Goal: Information Seeking & Learning: Check status

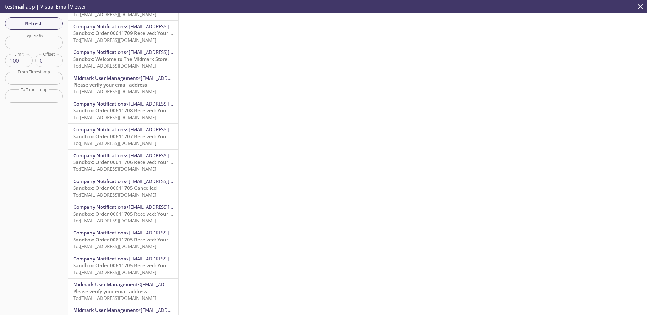
scroll to position [1746, 0]
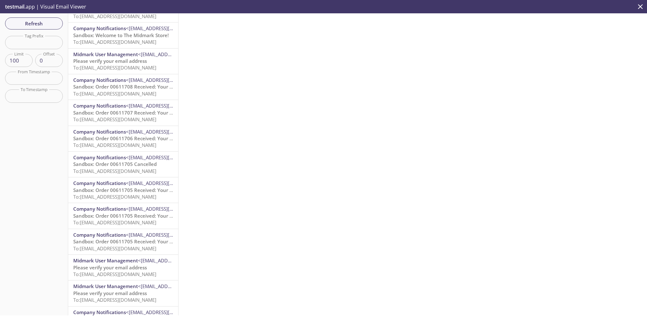
click at [38, 45] on input "text" at bounding box center [34, 42] width 58 height 13
type input "kam"
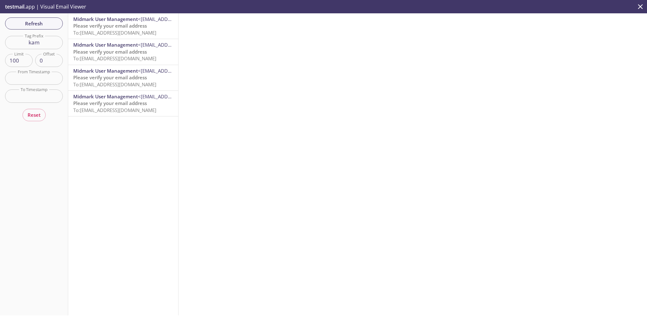
click at [133, 30] on span "To: [EMAIL_ADDRESS][DOMAIN_NAME]" at bounding box center [114, 33] width 83 height 6
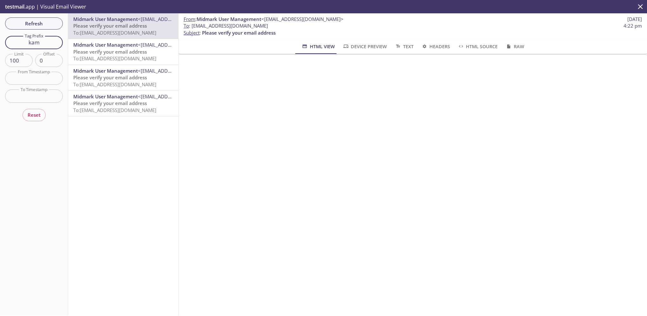
drag, startPoint x: 42, startPoint y: 43, endPoint x: 2, endPoint y: 43, distance: 40.0
click at [7, 43] on input "kam" at bounding box center [34, 42] width 58 height 13
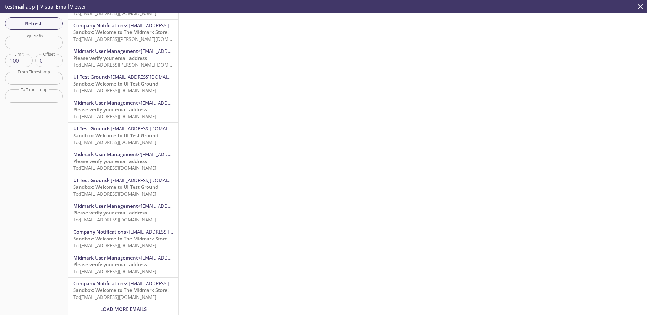
scroll to position [2296, 0]
click at [136, 294] on span "To: [EMAIL_ADDRESS][DOMAIN_NAME]" at bounding box center [114, 297] width 83 height 6
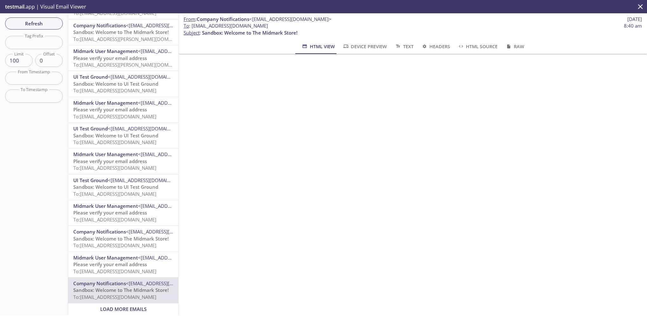
click at [130, 306] on span "Load More Emails" at bounding box center [123, 309] width 46 height 6
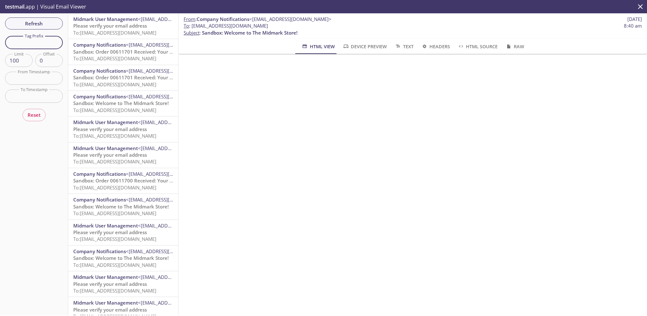
click at [39, 44] on input "text" at bounding box center [34, 42] width 58 height 13
type input "kam"
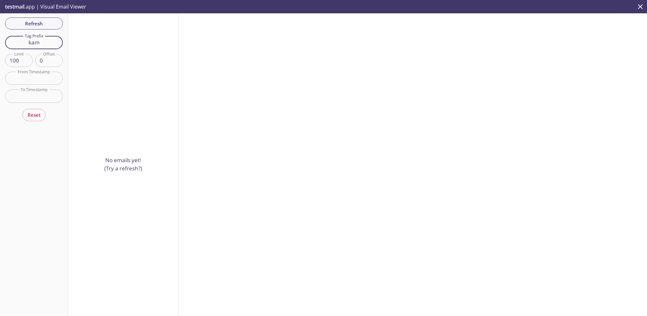
drag, startPoint x: 47, startPoint y: 43, endPoint x: 0, endPoint y: 41, distance: 47.0
click at [0, 41] on div "Refresh Filters Tag Prefix kam Tag Prefix Limit 100 Limit Offset 0 Offset From …" at bounding box center [34, 164] width 68 height 302
type input "km"
drag, startPoint x: 43, startPoint y: 40, endPoint x: -1, endPoint y: 40, distance: 44.8
click at [0, 40] on html ".cls-1 { fill: #6d5ca8; } .cls-2 { fill: #3fc191; } .cls-3 { fill: #3b4752; } .…" at bounding box center [323, 158] width 647 height 316
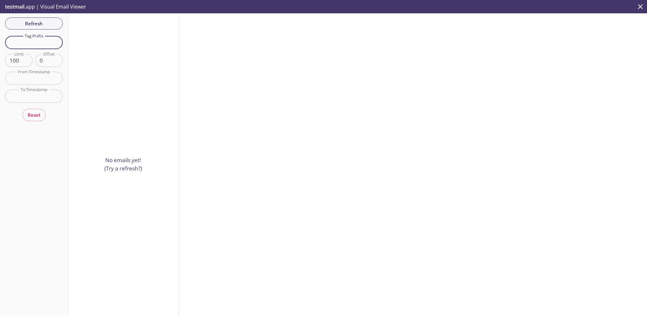
click at [34, 24] on div "Refresh Filters Tag Prefix Tag Prefix Limit 100 Limit Offset 0 Offset From Time…" at bounding box center [34, 164] width 68 height 302
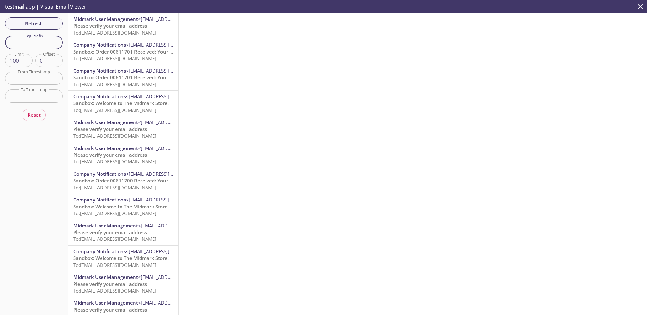
click at [37, 42] on input "text" at bounding box center [34, 42] width 58 height 13
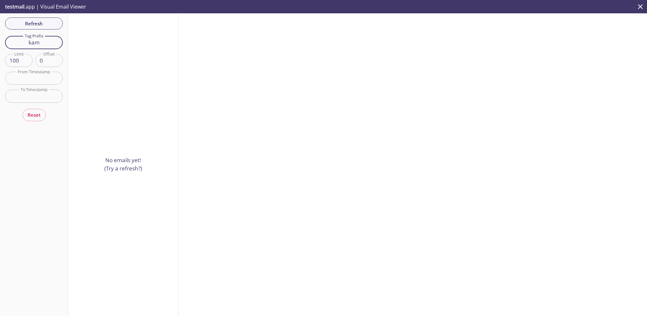
drag, startPoint x: 43, startPoint y: 43, endPoint x: 5, endPoint y: 39, distance: 38.2
click at [5, 39] on input "kam" at bounding box center [34, 42] width 58 height 13
type input "ecommerce.kam"
drag, startPoint x: 57, startPoint y: 43, endPoint x: -1, endPoint y: 43, distance: 58.4
click at [0, 43] on html ".cls-1 { fill: #6d5ca8; } .cls-2 { fill: #3fc191; } .cls-3 { fill: #3b4752; } .…" at bounding box center [323, 158] width 647 height 316
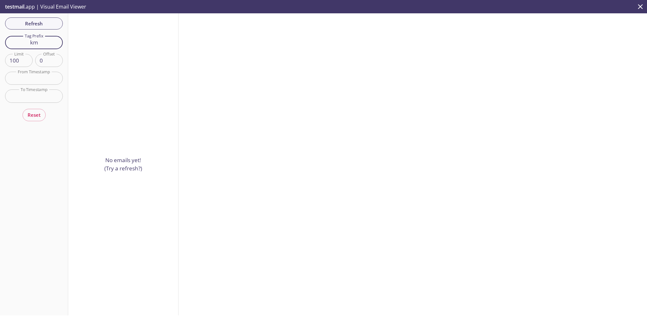
drag, startPoint x: 46, startPoint y: 42, endPoint x: -1, endPoint y: 41, distance: 47.3
click at [0, 41] on html ".cls-1 { fill: #6d5ca8; } .cls-2 { fill: #3fc191; } .cls-3 { fill: #3b4752; } .…" at bounding box center [323, 158] width 647 height 316
type input "[DOMAIN_NAME]"
drag, startPoint x: 31, startPoint y: 40, endPoint x: -1, endPoint y: 37, distance: 32.8
click at [0, 37] on html ".cls-1 { fill: #6d5ca8; } .cls-2 { fill: #3fc191; } .cls-3 { fill: #3b4752; } .…" at bounding box center [323, 158] width 647 height 316
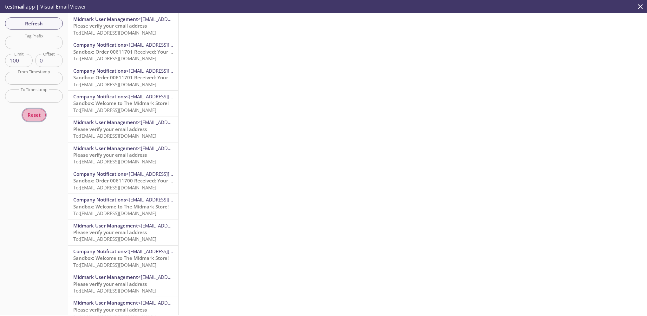
click at [34, 116] on span "Reset" at bounding box center [34, 115] width 13 height 8
click at [36, 42] on input "text" at bounding box center [34, 42] width 58 height 13
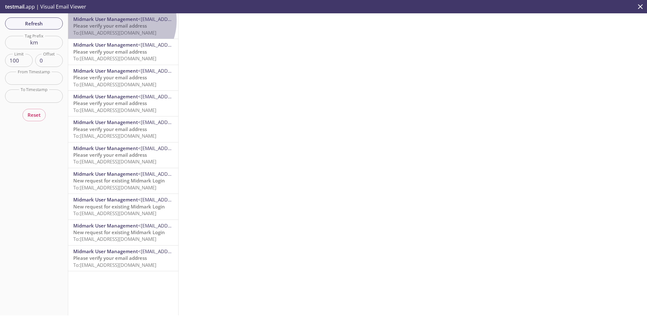
click at [117, 21] on span "Midmark User Management" at bounding box center [105, 19] width 65 height 6
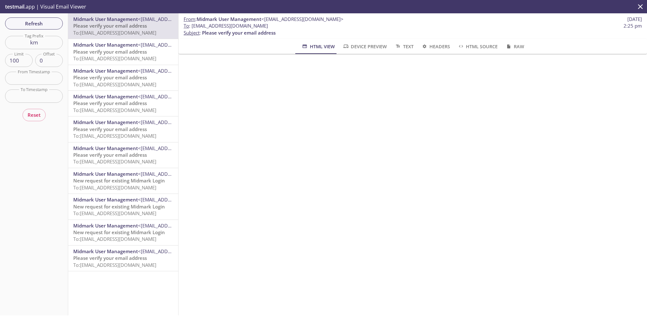
click at [40, 41] on input "km" at bounding box center [34, 42] width 58 height 13
type input "kam"
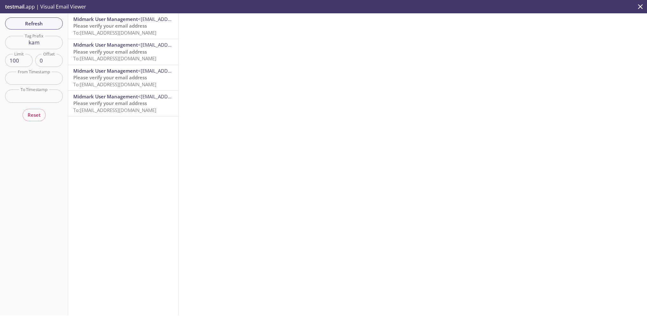
click at [138, 31] on span "To: [EMAIL_ADDRESS][DOMAIN_NAME]" at bounding box center [114, 33] width 83 height 6
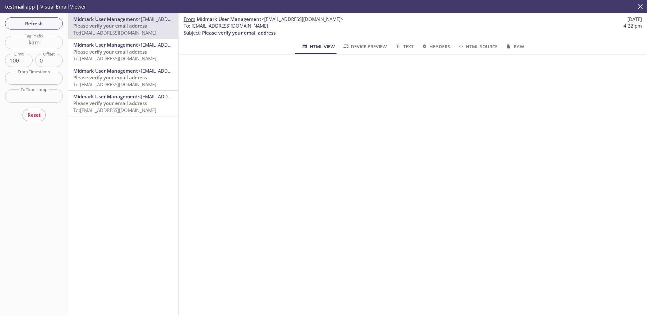
click at [41, 24] on span "Refresh" at bounding box center [34, 23] width 48 height 8
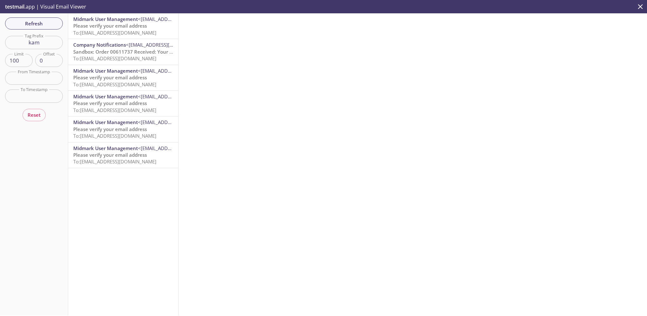
click at [139, 30] on span "To: [EMAIL_ADDRESS][DOMAIN_NAME]" at bounding box center [114, 33] width 83 height 6
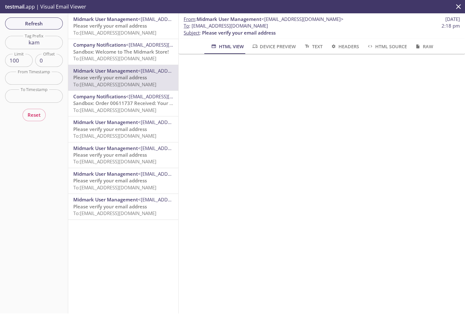
click at [124, 55] on span "To: [EMAIL_ADDRESS][DOMAIN_NAME]" at bounding box center [114, 58] width 83 height 6
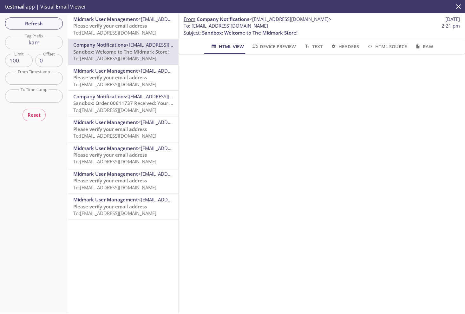
click at [126, 30] on span "To: [EMAIL_ADDRESS][DOMAIN_NAME]" at bounding box center [114, 33] width 83 height 6
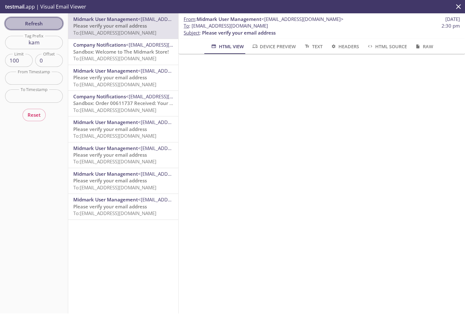
click at [45, 22] on span "Refresh" at bounding box center [34, 23] width 48 height 8
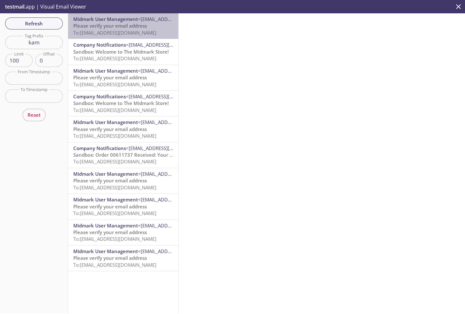
click at [137, 28] on span "Please verify your email address" at bounding box center [110, 26] width 74 height 6
